Goal: Task Accomplishment & Management: Use online tool/utility

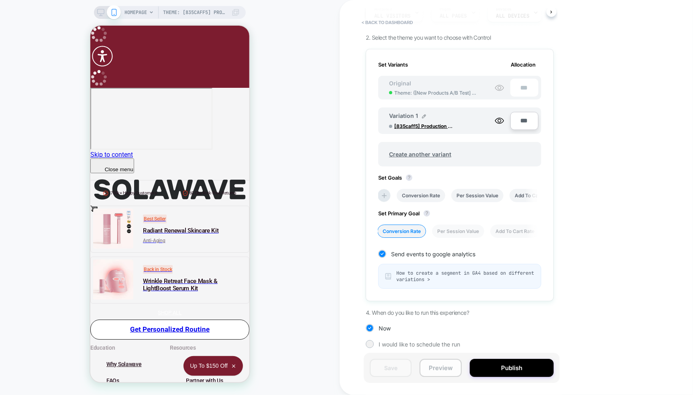
click at [441, 369] on button "Preview" at bounding box center [440, 368] width 42 height 18
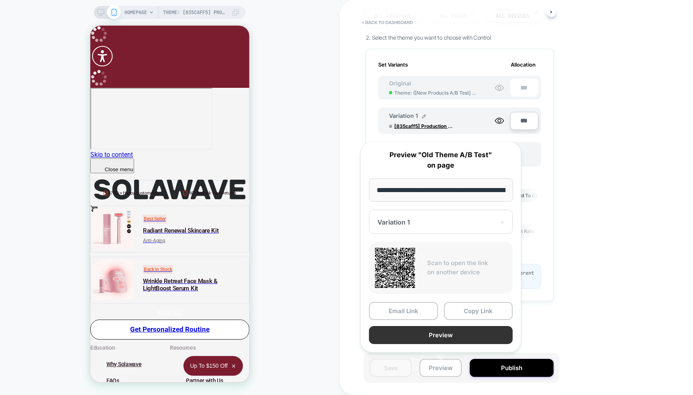
click at [421, 337] on button "Preview" at bounding box center [441, 335] width 144 height 18
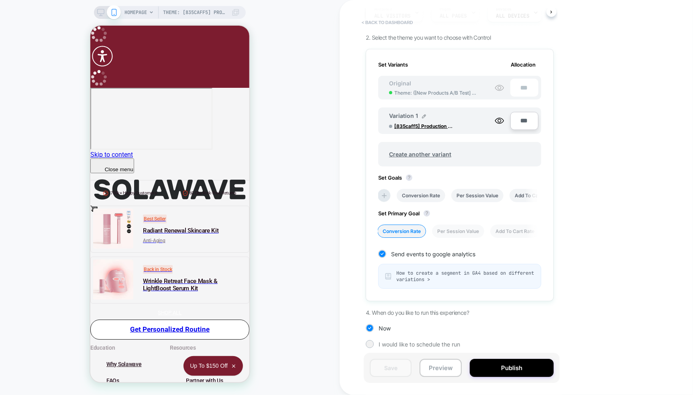
click at [383, 23] on button "< back to dashboard" at bounding box center [387, 22] width 59 height 13
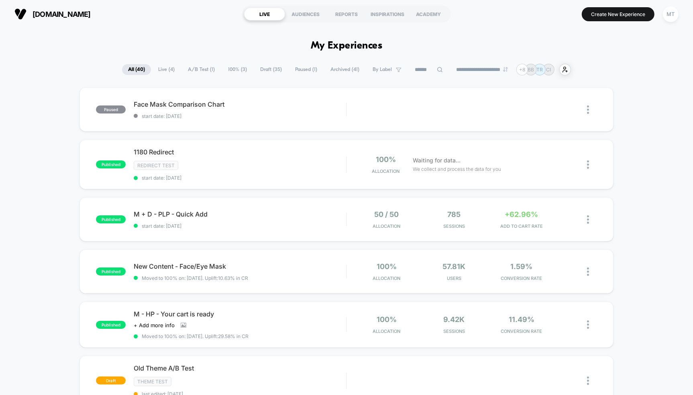
click at [163, 68] on span "Live ( 4 )" at bounding box center [166, 69] width 29 height 11
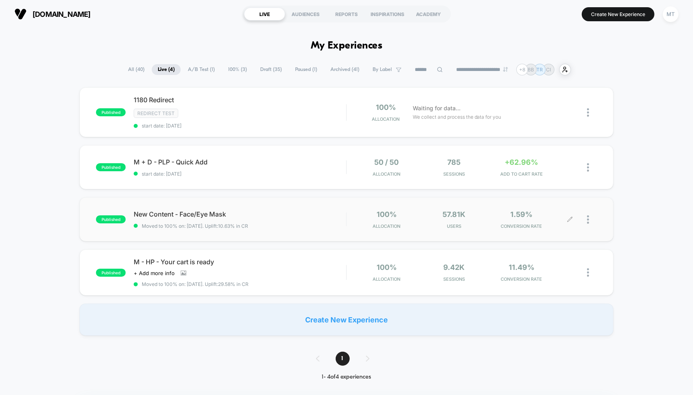
click at [590, 220] on div at bounding box center [592, 219] width 10 height 19
click at [545, 212] on div "Pause" at bounding box center [547, 209] width 72 height 18
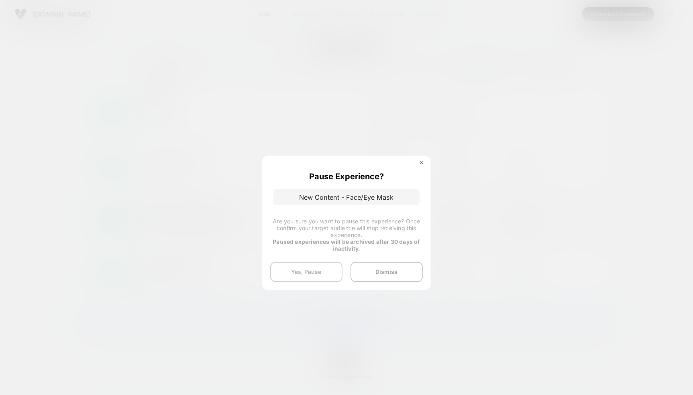
click at [312, 276] on button "Yes, Pause" at bounding box center [306, 272] width 72 height 20
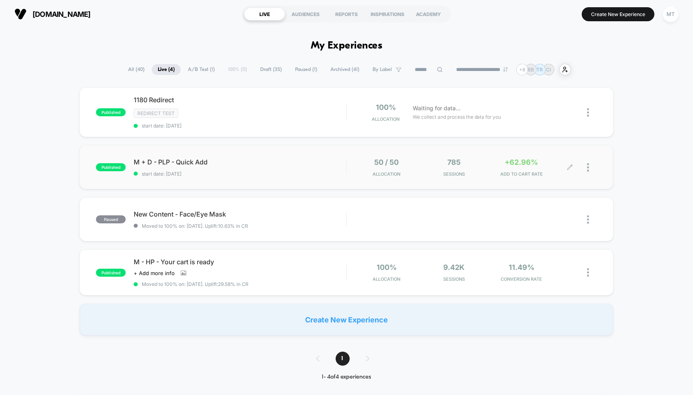
click at [590, 167] on div at bounding box center [592, 167] width 10 height 19
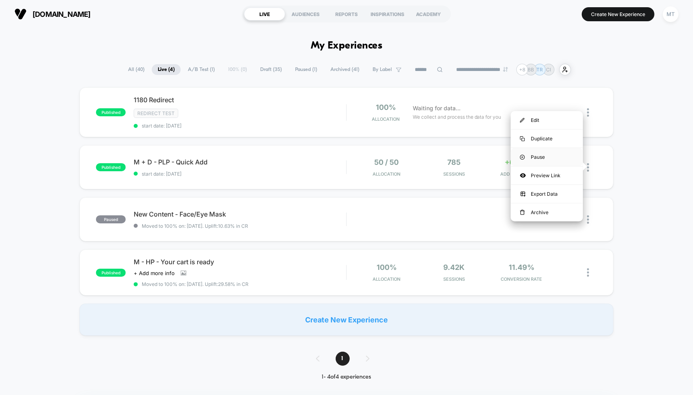
click at [544, 161] on div "Pause" at bounding box center [547, 157] width 72 height 18
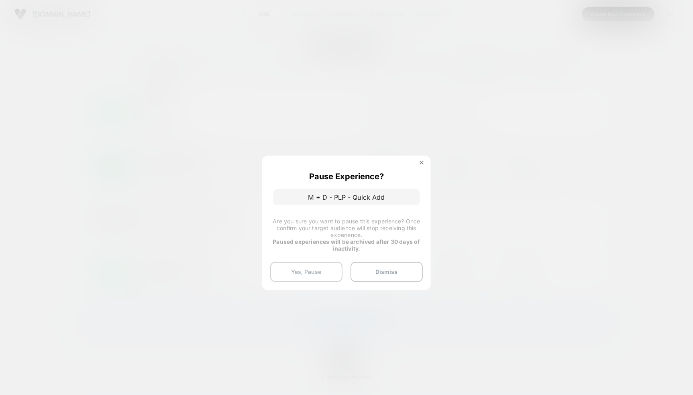
click at [322, 272] on button "Yes, Pause" at bounding box center [306, 272] width 72 height 20
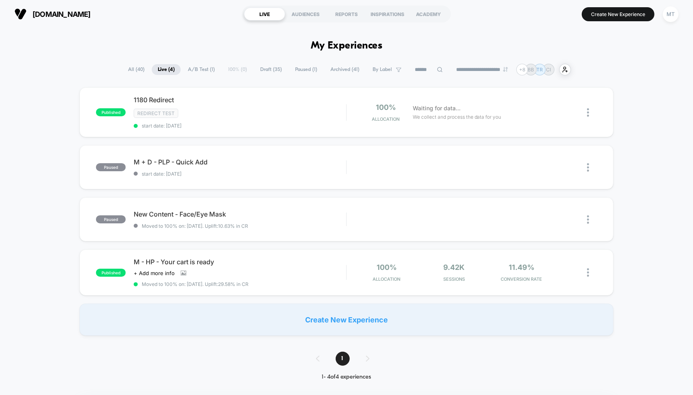
click at [255, 72] on span "Draft ( 35 )" at bounding box center [271, 69] width 34 height 11
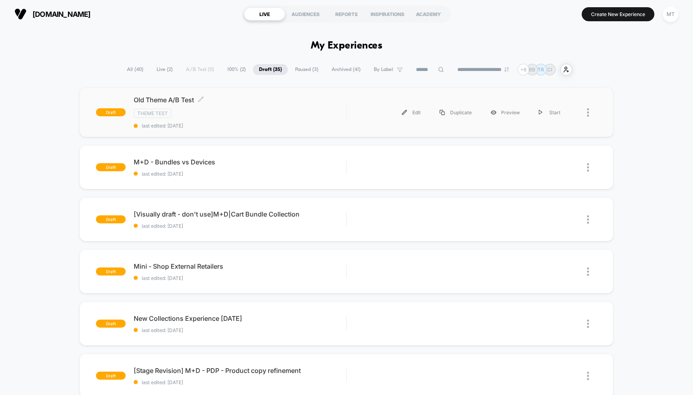
click at [246, 99] on span "Old Theme A/B Test Click to edit experience details" at bounding box center [240, 100] width 212 height 8
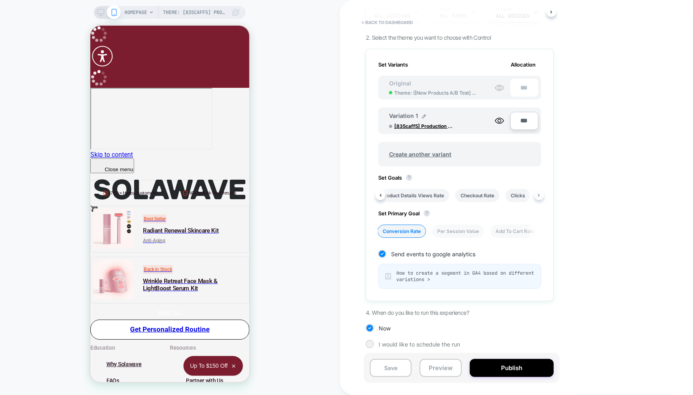
scroll to position [0, 293]
click at [495, 372] on button "Publish" at bounding box center [512, 368] width 84 height 18
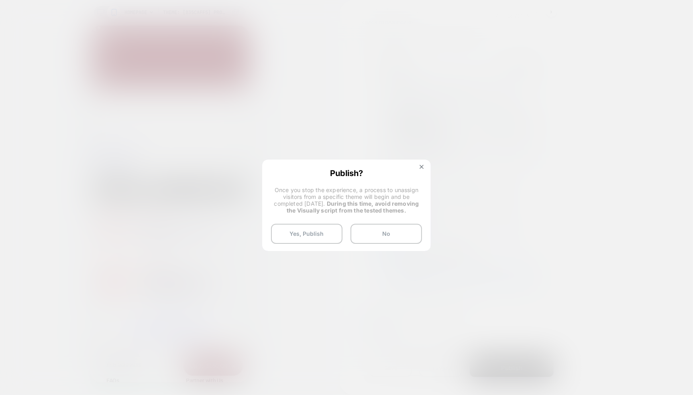
click at [293, 223] on div "Publish? Once you stop the experience, a process to unassign visitors from a sp…" at bounding box center [346, 207] width 167 height 92
click at [299, 232] on button "Yes, Publish" at bounding box center [306, 234] width 71 height 20
